Goal: Find specific page/section: Find specific page/section

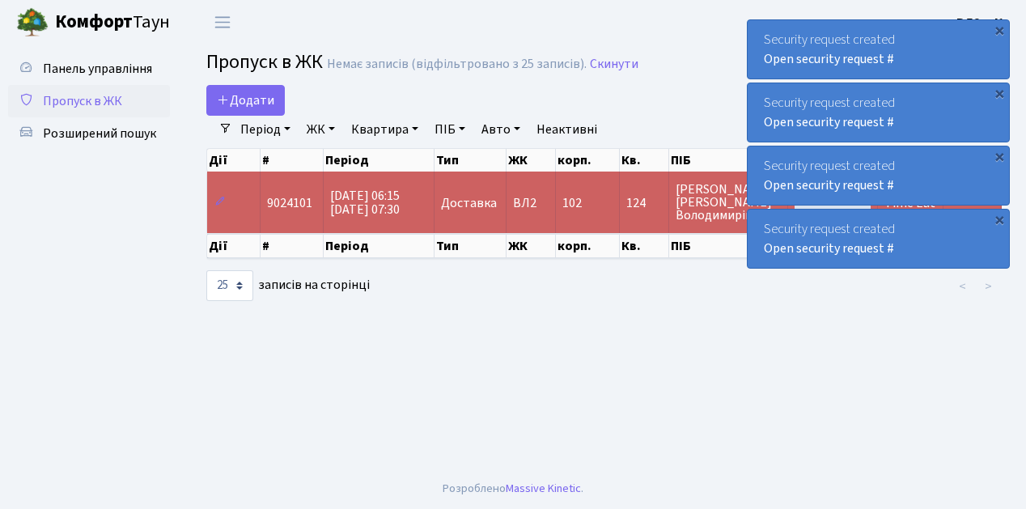
select select "25"
click at [82, 105] on span "Пропуск в ЖК" at bounding box center [82, 101] width 79 height 18
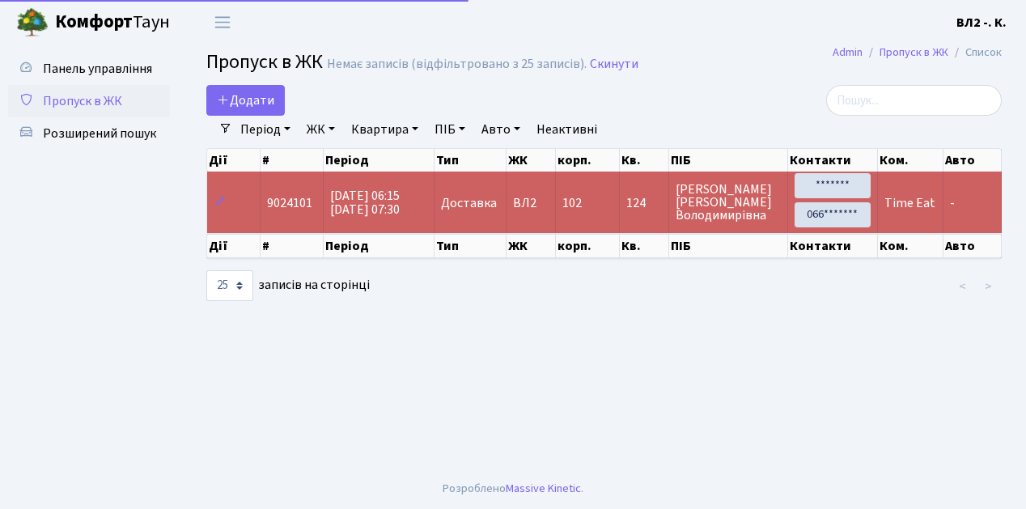
select select "25"
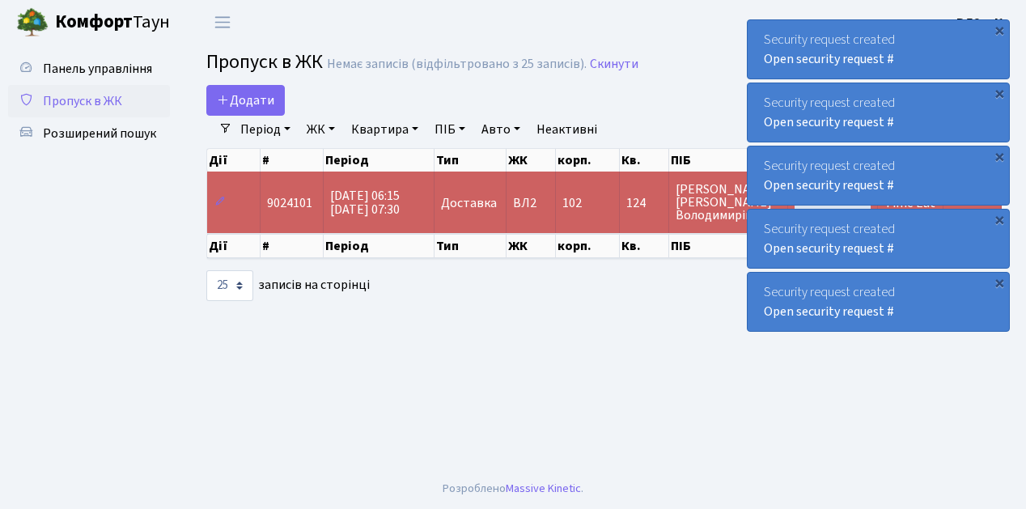
click at [93, 104] on span "Пропуск в ЖК" at bounding box center [82, 101] width 79 height 18
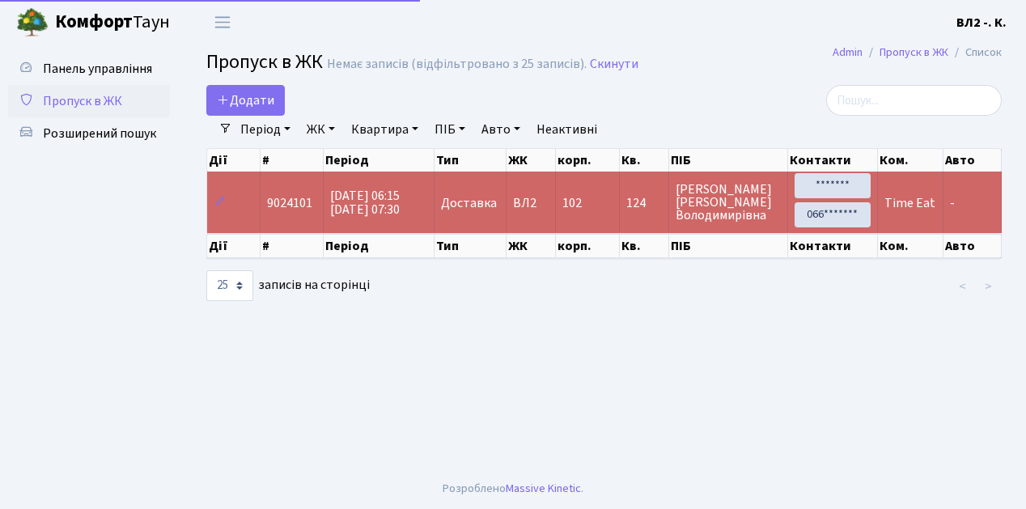
select select "25"
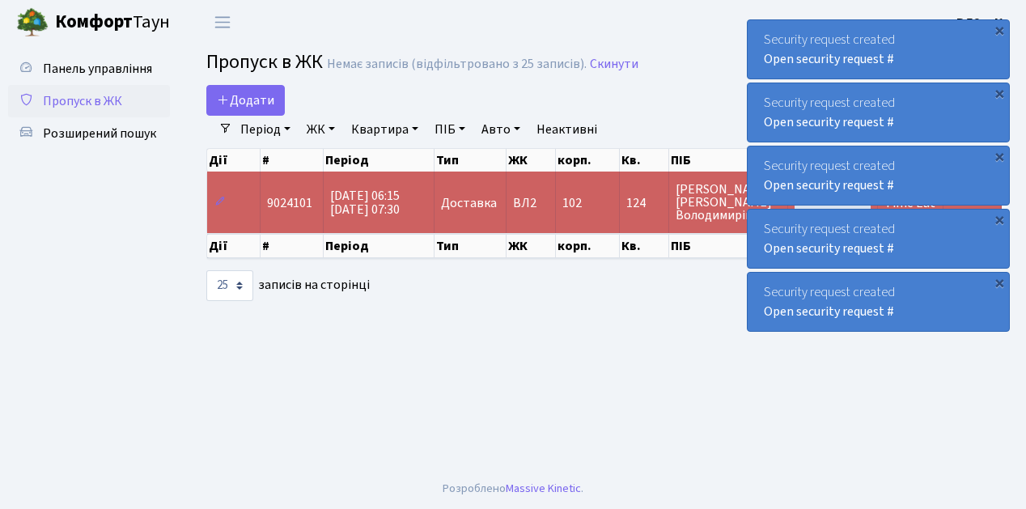
click at [93, 102] on span "Пропуск в ЖК" at bounding box center [82, 101] width 79 height 18
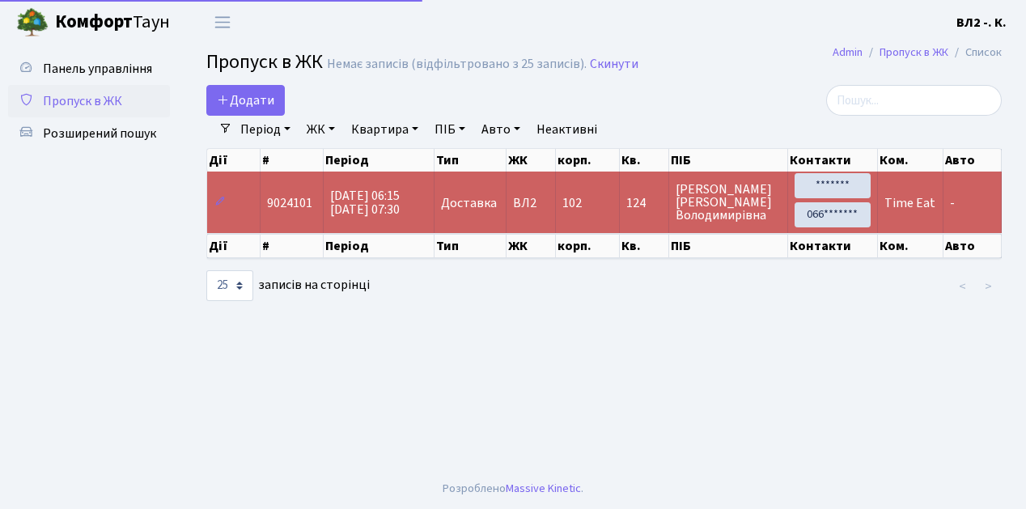
select select "25"
